Goal: Task Accomplishment & Management: Manage account settings

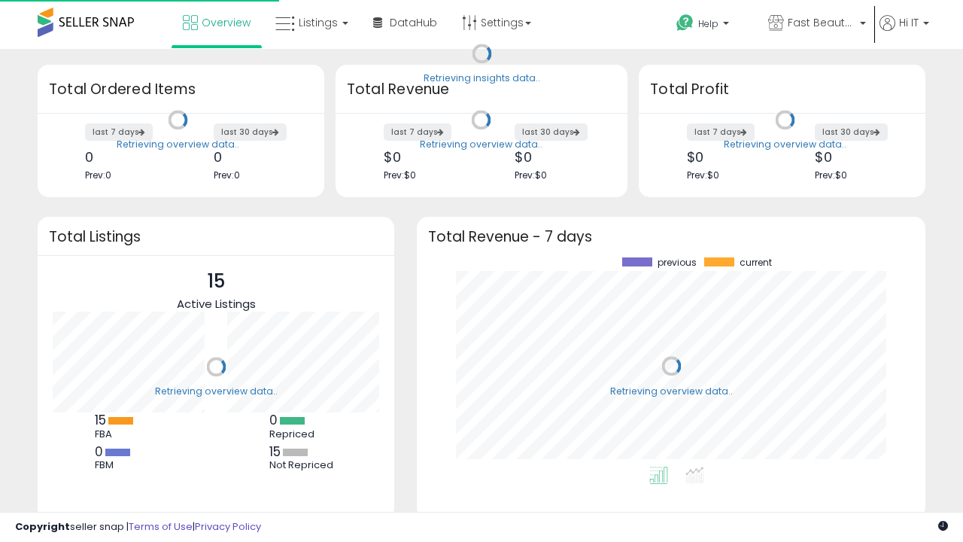
scroll to position [209, 478]
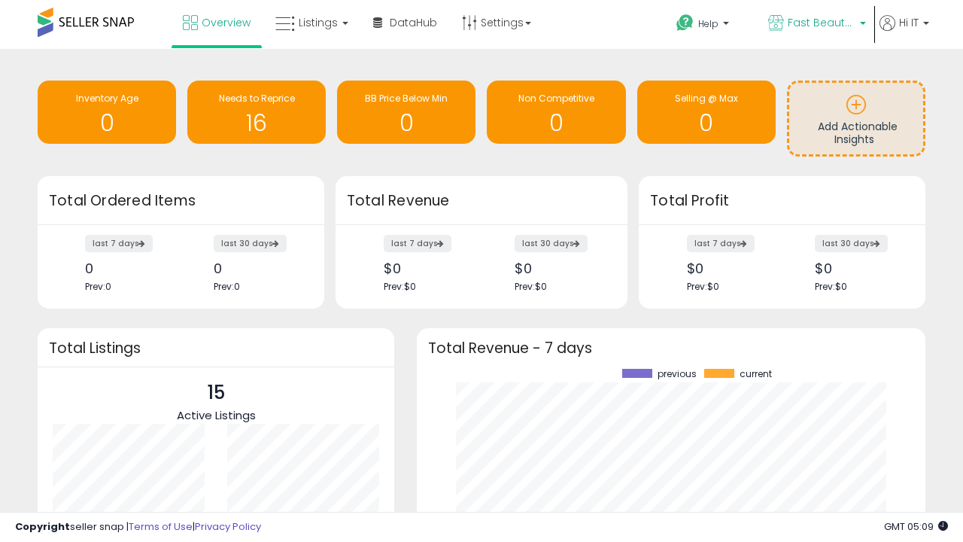
click at [816, 24] on span "Fast Beauty ([GEOGRAPHIC_DATA])" at bounding box center [822, 22] width 68 height 15
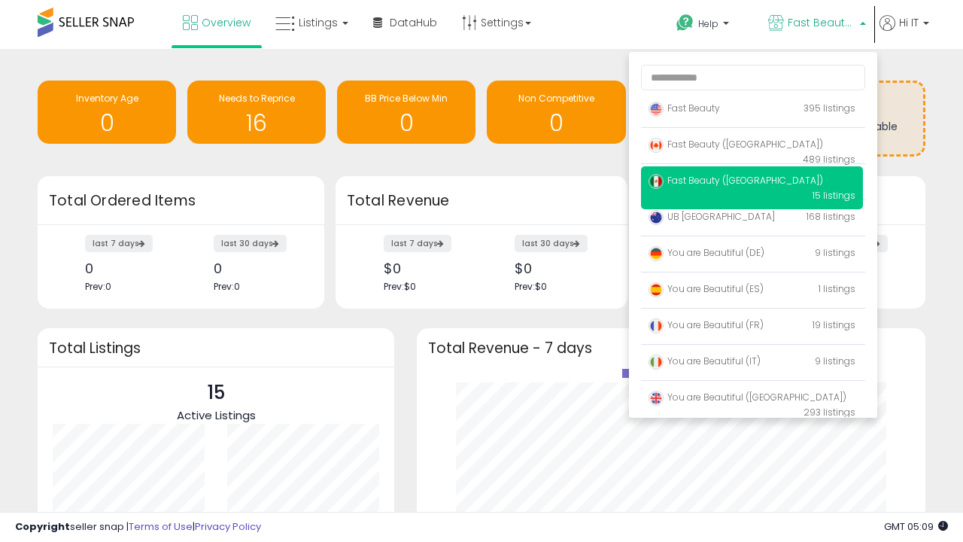
click at [752, 363] on span "You are Beautiful (IT)" at bounding box center [705, 360] width 112 height 13
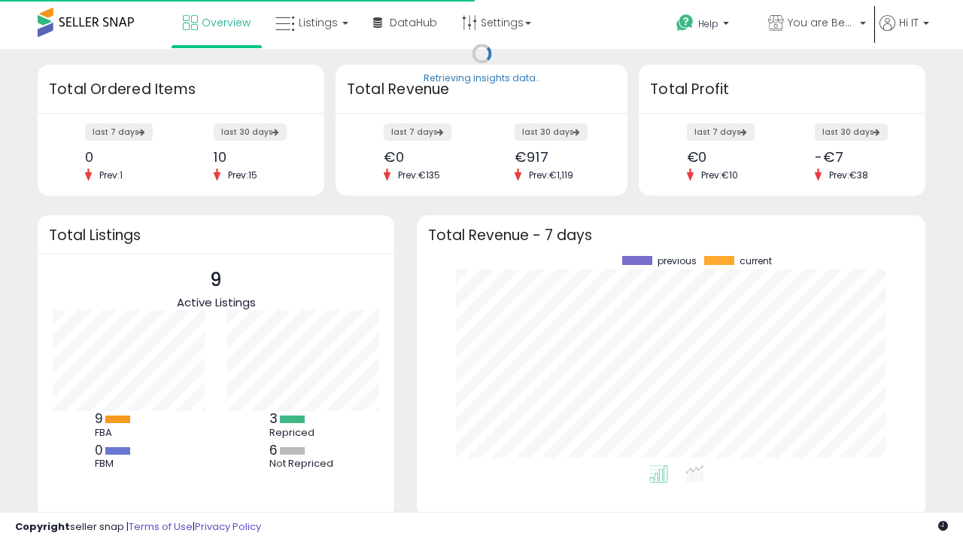
scroll to position [209, 478]
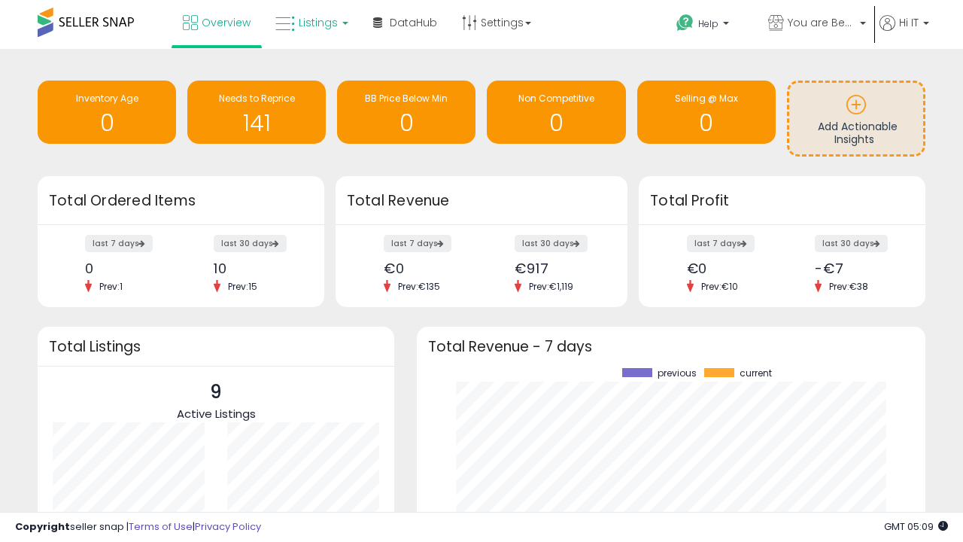
click at [310, 23] on span "Listings" at bounding box center [318, 22] width 39 height 15
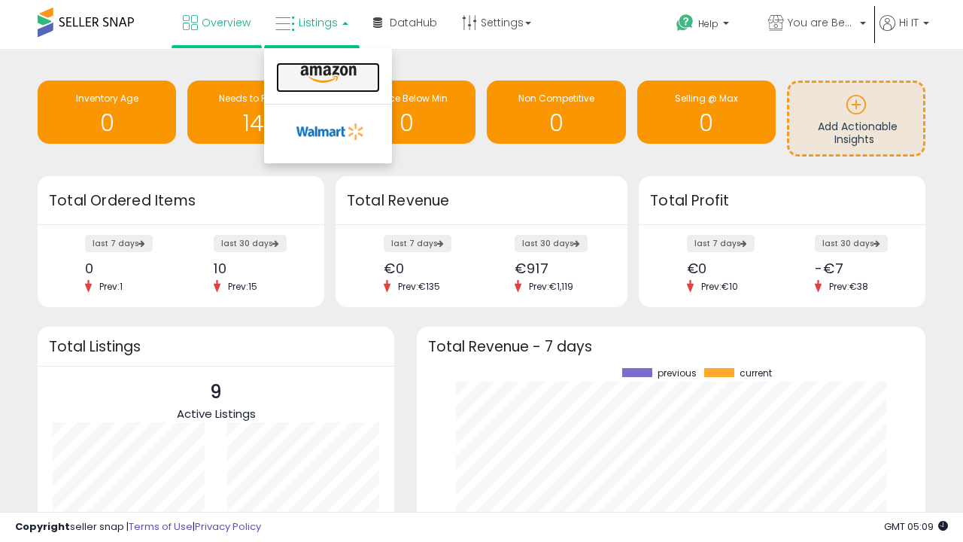
click at [327, 74] on icon at bounding box center [328, 75] width 65 height 20
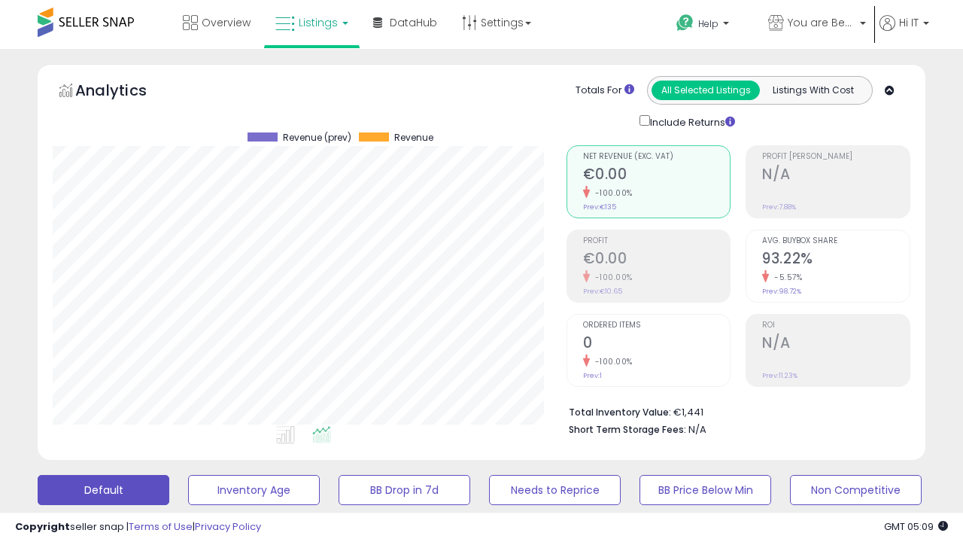
scroll to position [308, 513]
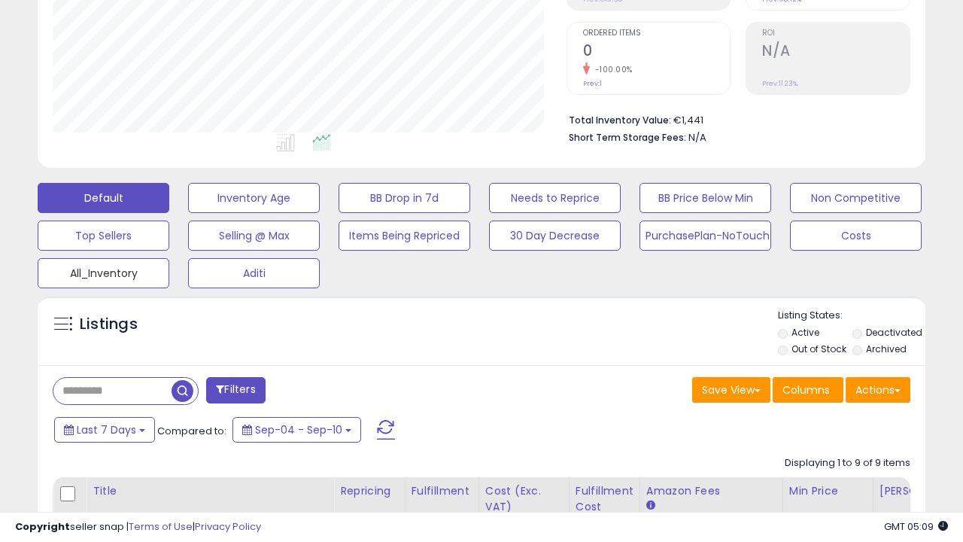
click at [103, 270] on button "All_Inventory" at bounding box center [104, 273] width 132 height 30
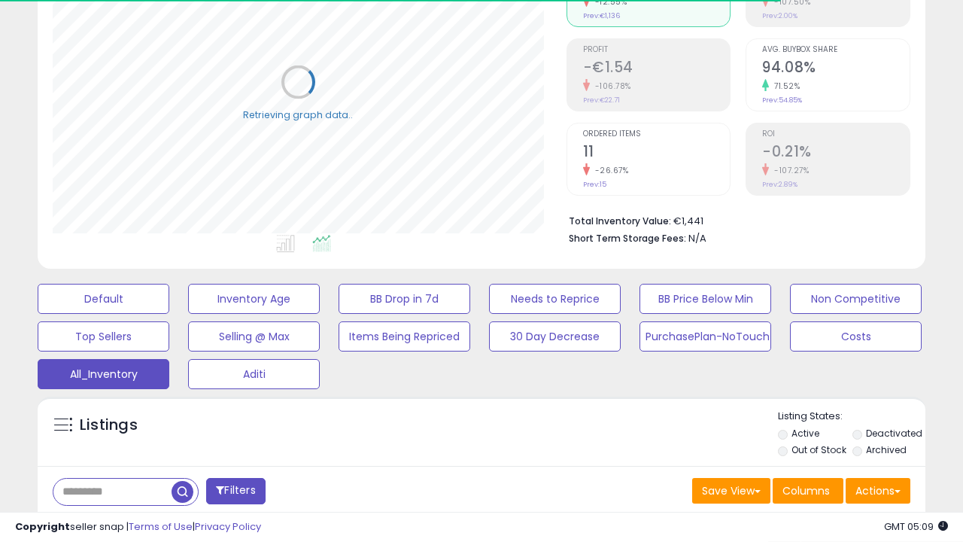
click at [107, 523] on span "Last 30 Days" at bounding box center [109, 530] width 65 height 15
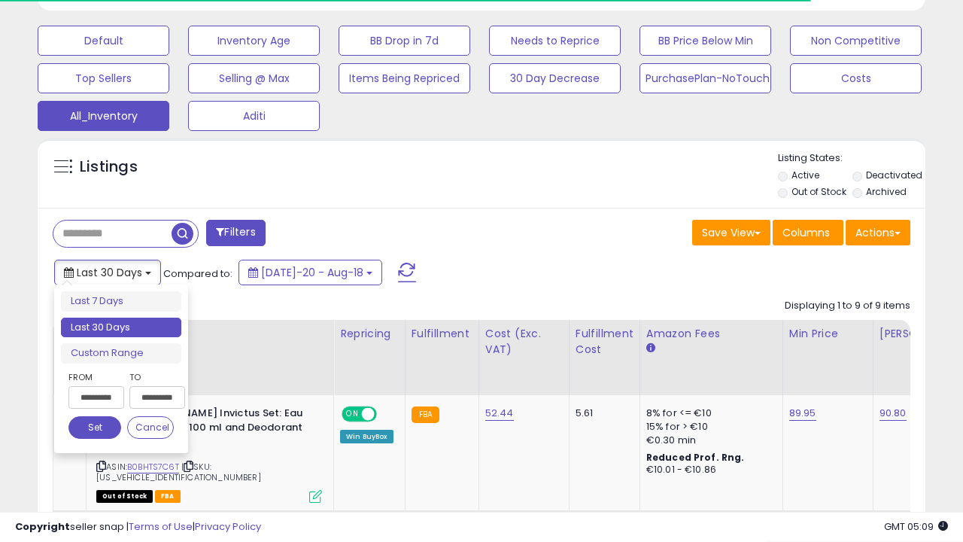
scroll to position [308, 513]
click at [121, 327] on li "Last 30 Days" at bounding box center [121, 327] width 120 height 20
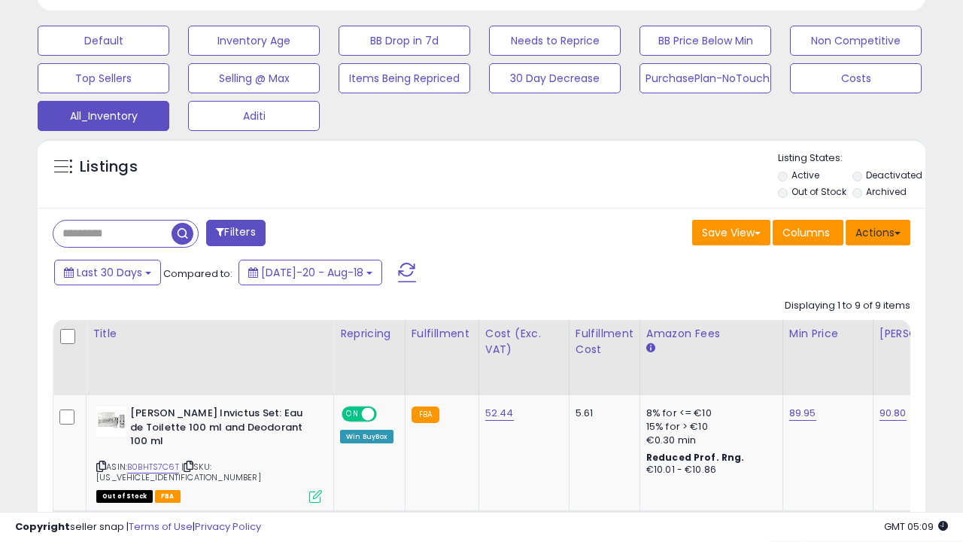
click at [878, 231] on button "Actions" at bounding box center [878, 233] width 65 height 26
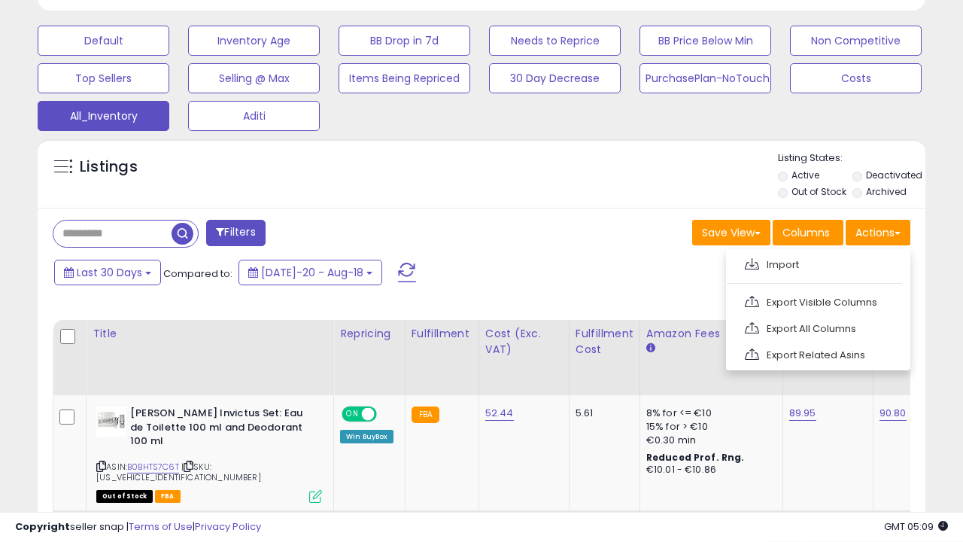
click at [816, 327] on link "Export All Columns" at bounding box center [816, 328] width 165 height 23
